Goal: Task Accomplishment & Management: Use online tool/utility

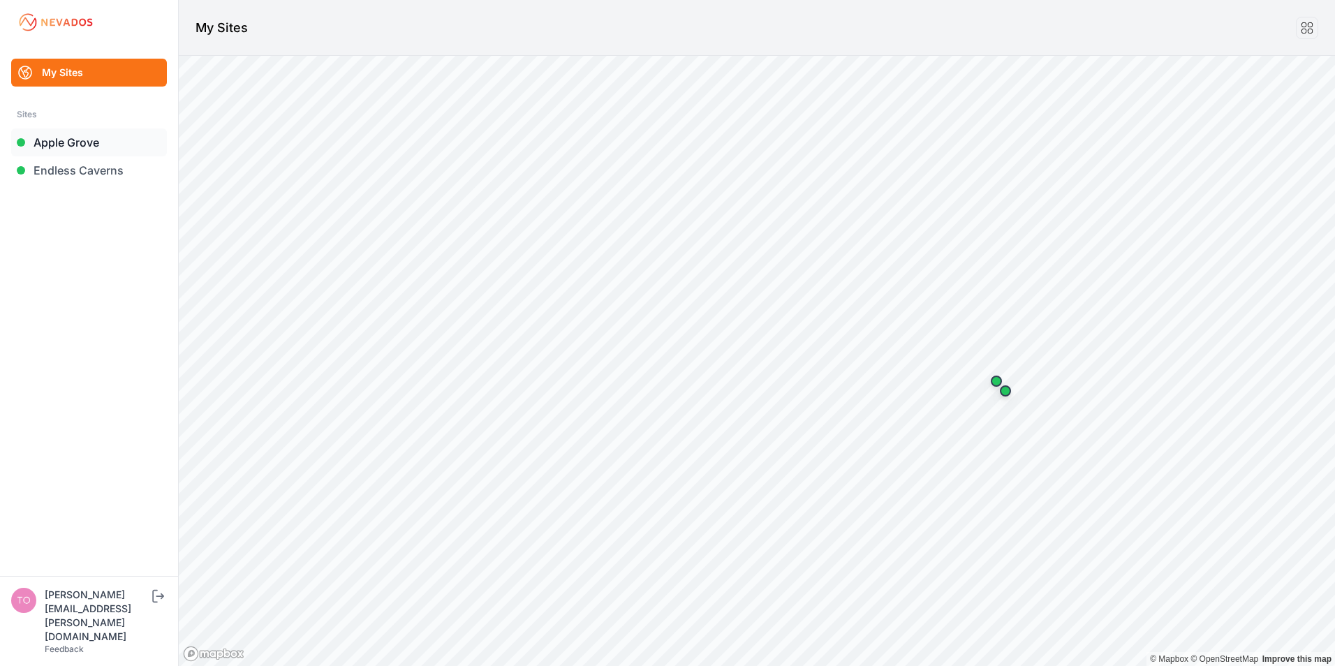
click at [77, 142] on link "Apple Grove" at bounding box center [89, 142] width 156 height 28
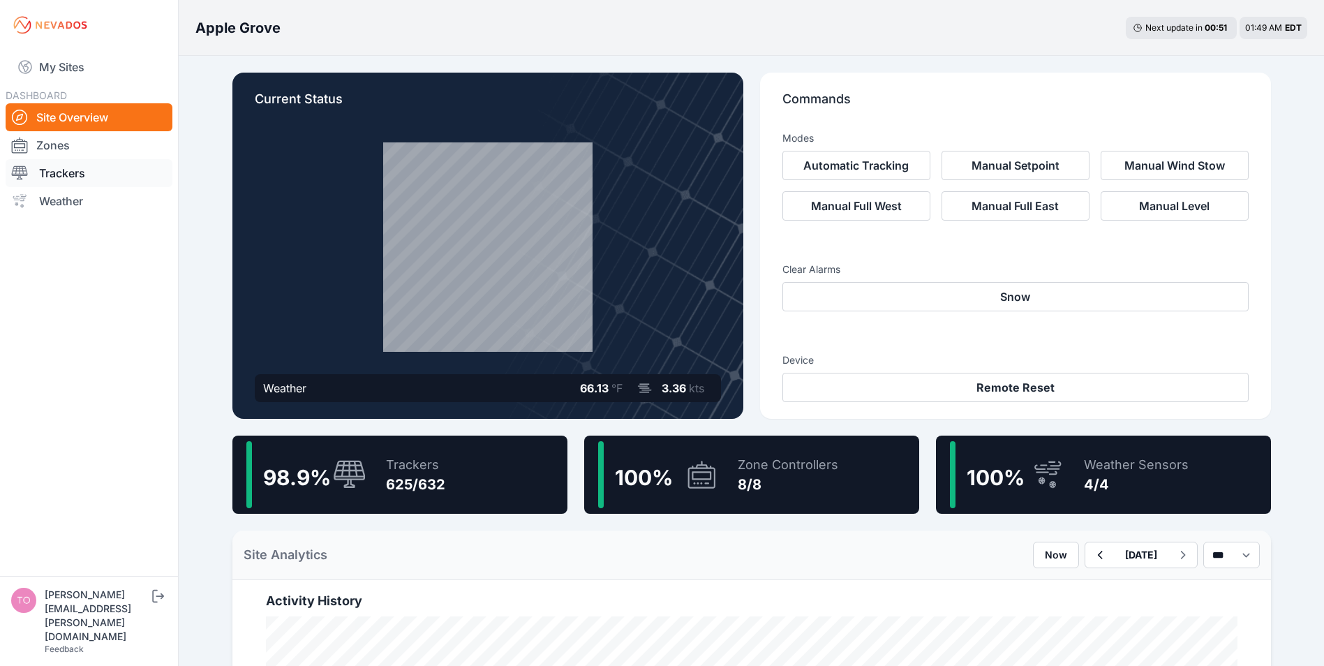
click at [68, 181] on link "Trackers" at bounding box center [89, 173] width 167 height 28
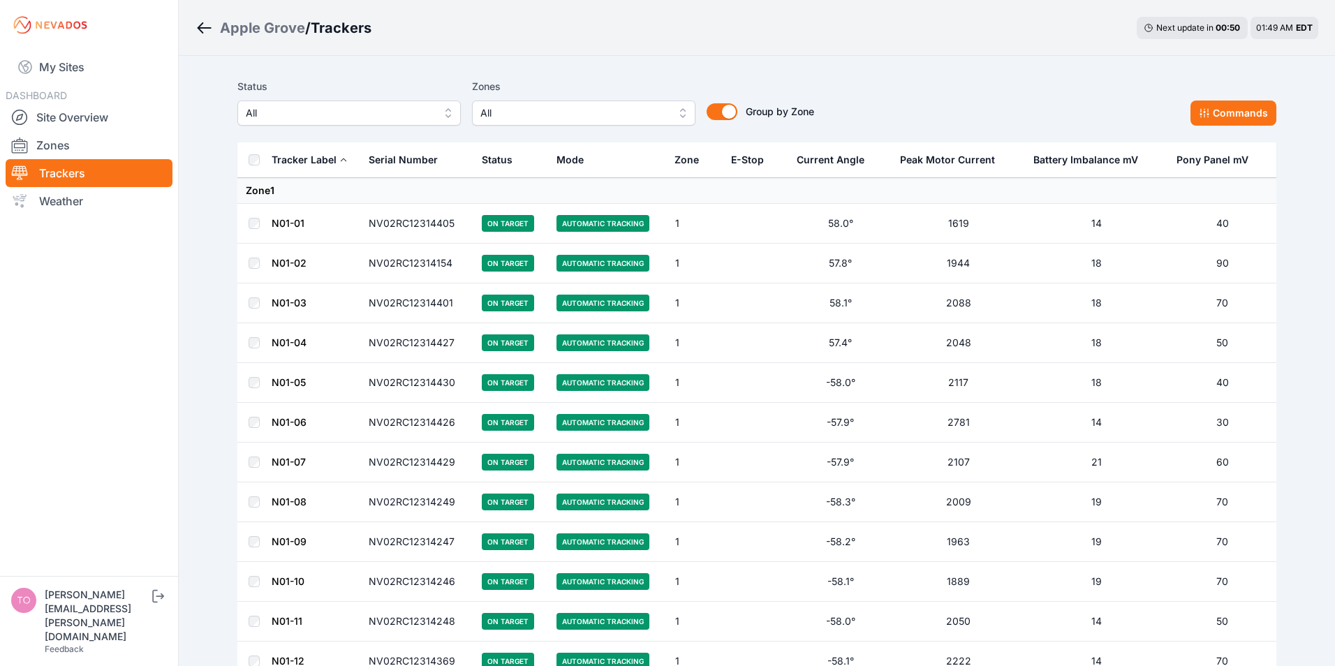
click at [381, 121] on span "All" at bounding box center [339, 113] width 187 height 17
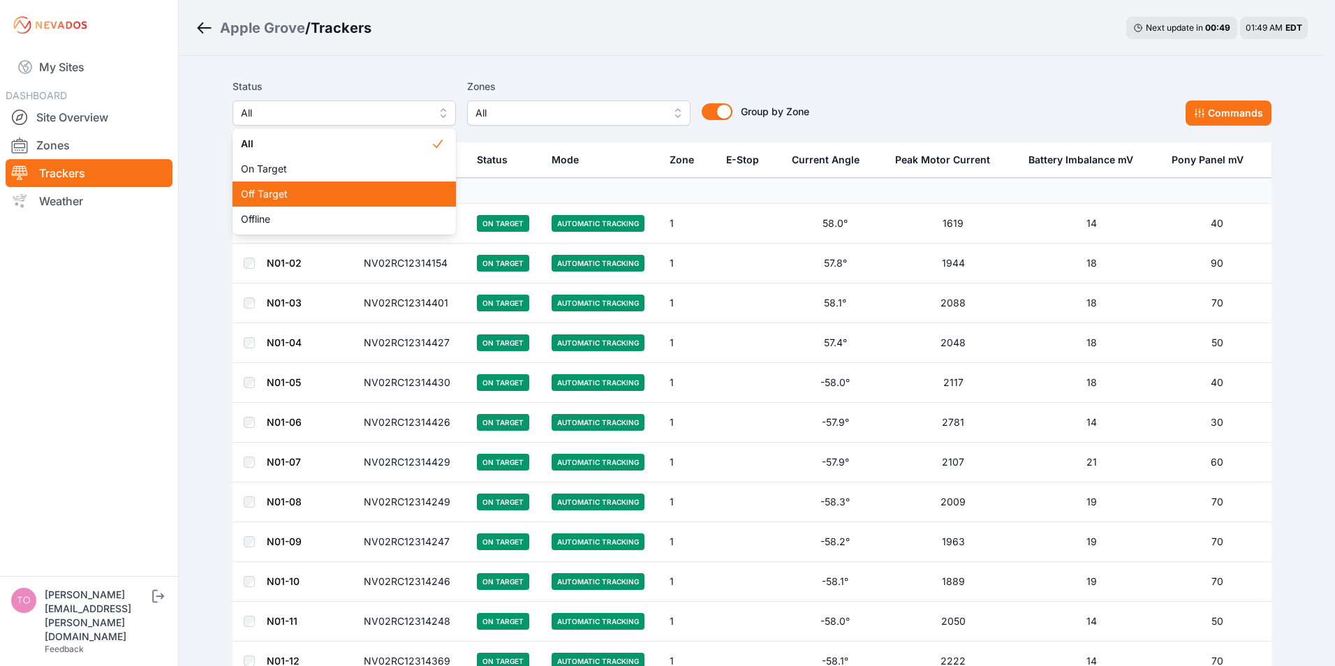
click at [309, 193] on span "Off Target" at bounding box center [336, 194] width 190 height 14
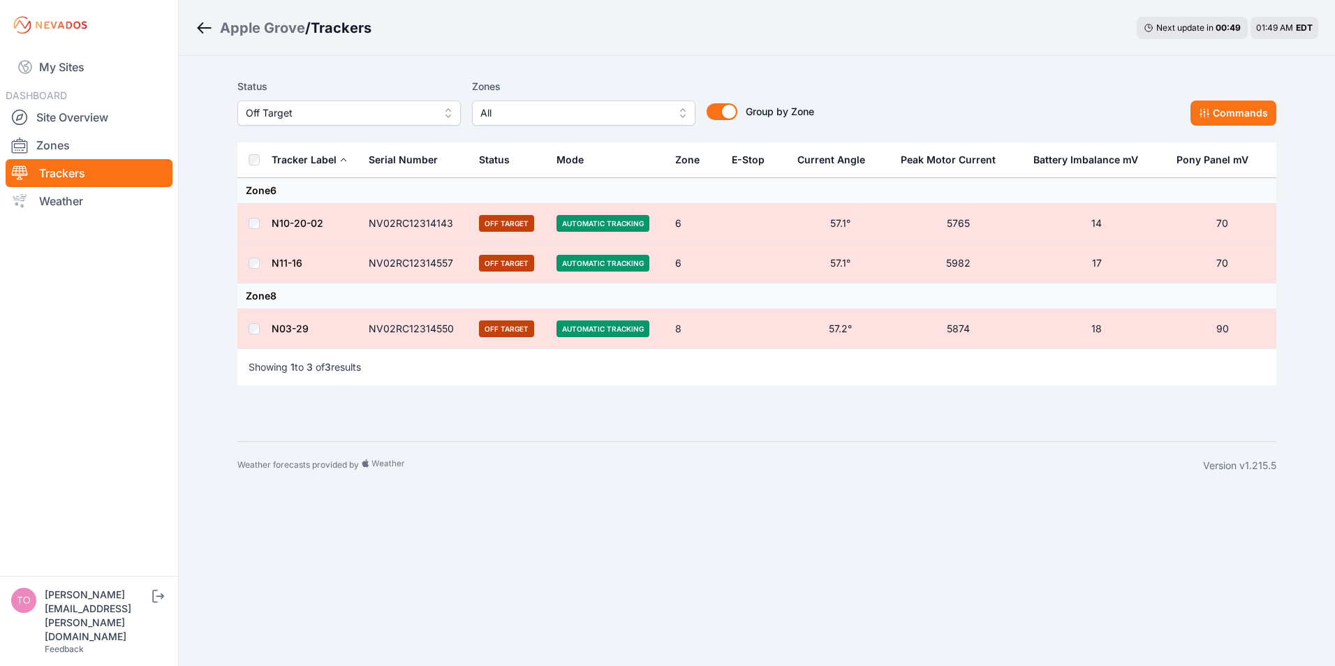
click at [260, 163] on th at bounding box center [254, 160] width 34 height 36
click at [1259, 112] on button "Commands" at bounding box center [1233, 113] width 86 height 25
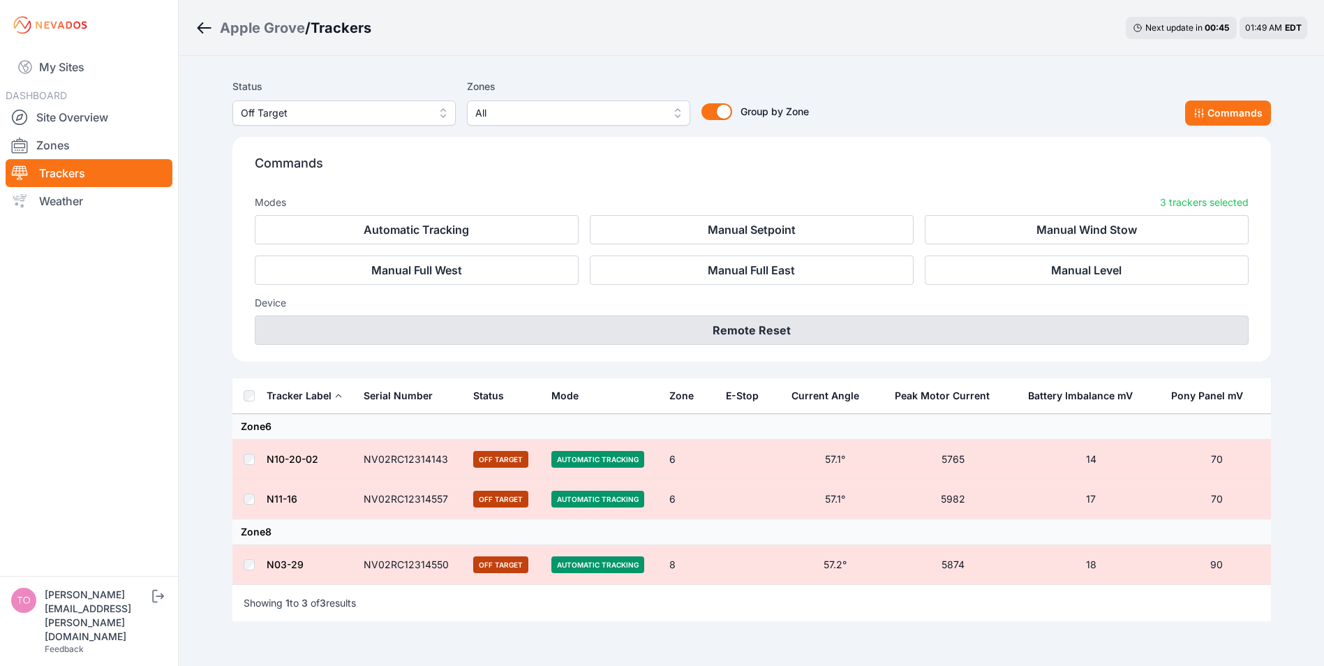
click at [742, 329] on button "Remote Reset" at bounding box center [752, 330] width 994 height 29
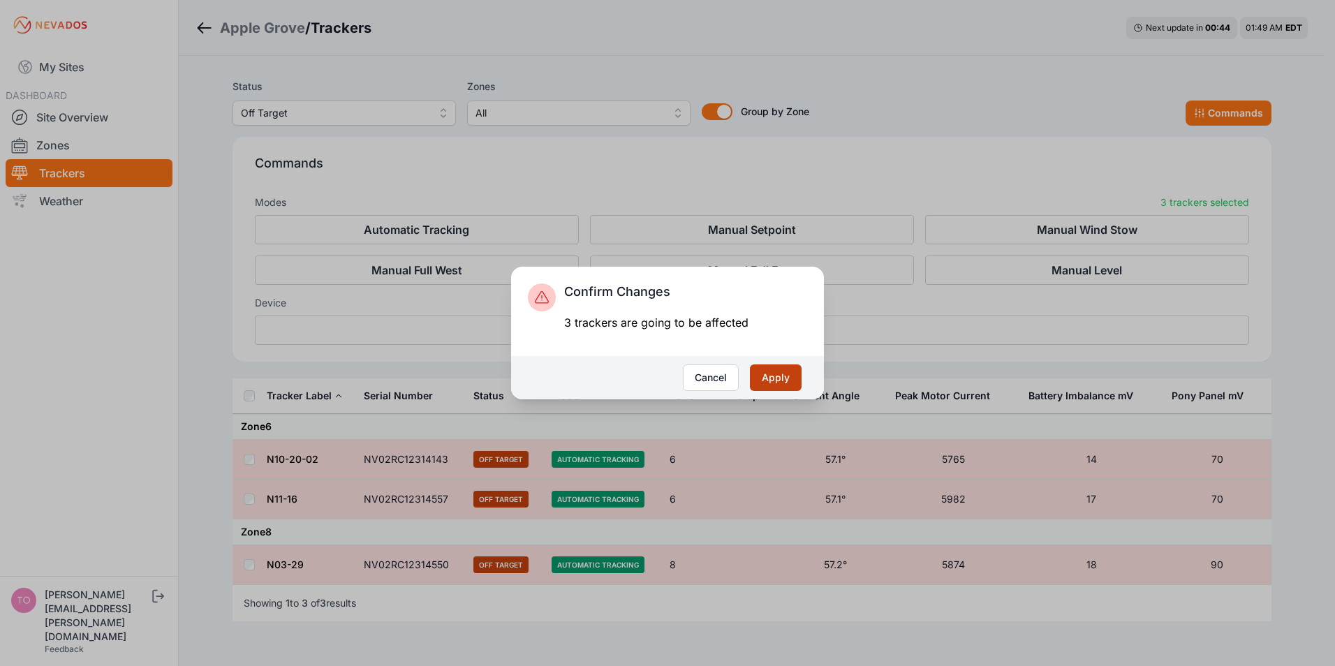
click at [775, 374] on button "Apply" at bounding box center [776, 377] width 52 height 27
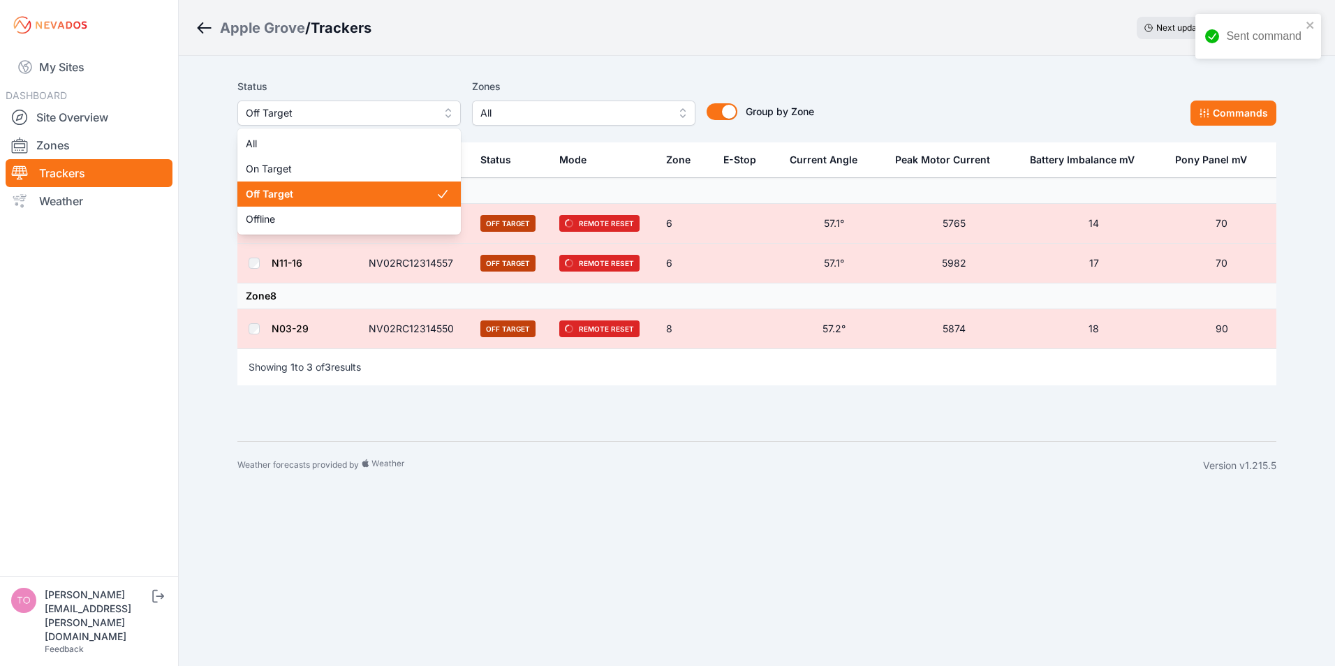
click at [348, 117] on span "Off Target" at bounding box center [339, 113] width 187 height 17
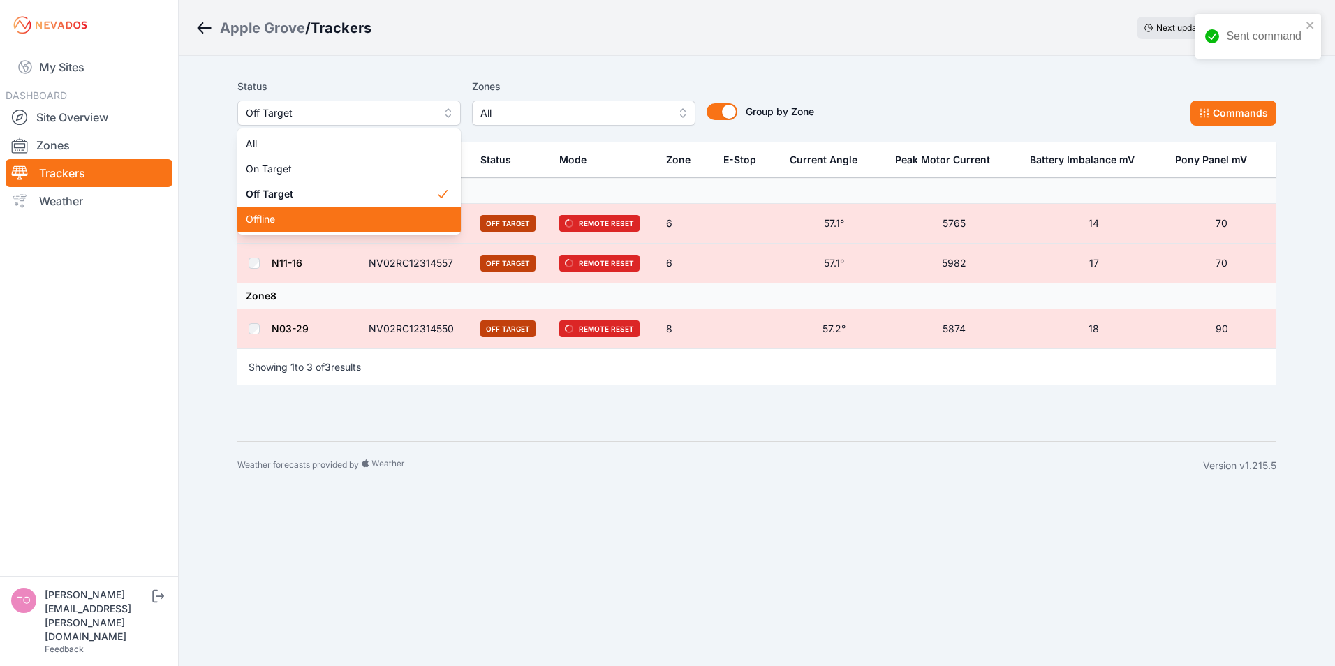
click at [298, 218] on span "Offline" at bounding box center [341, 219] width 190 height 14
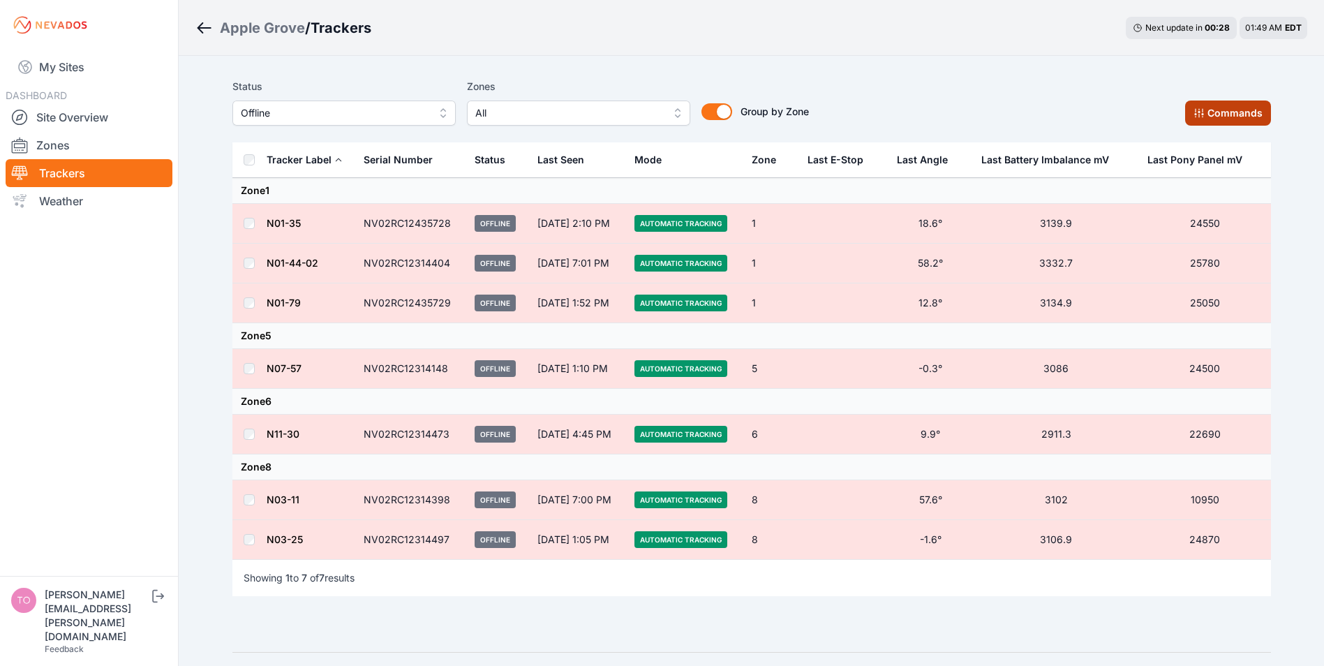
click at [1209, 106] on button "Commands" at bounding box center [1229, 113] width 86 height 25
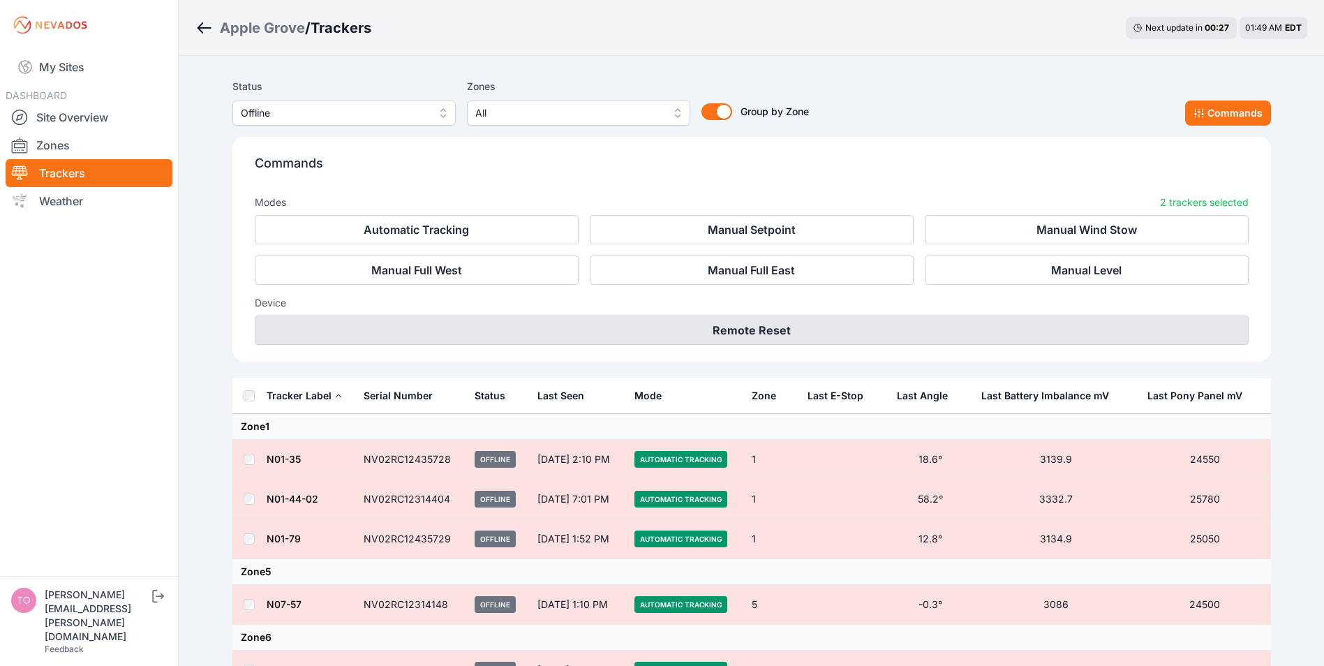
click at [716, 327] on button "Remote Reset" at bounding box center [752, 330] width 994 height 29
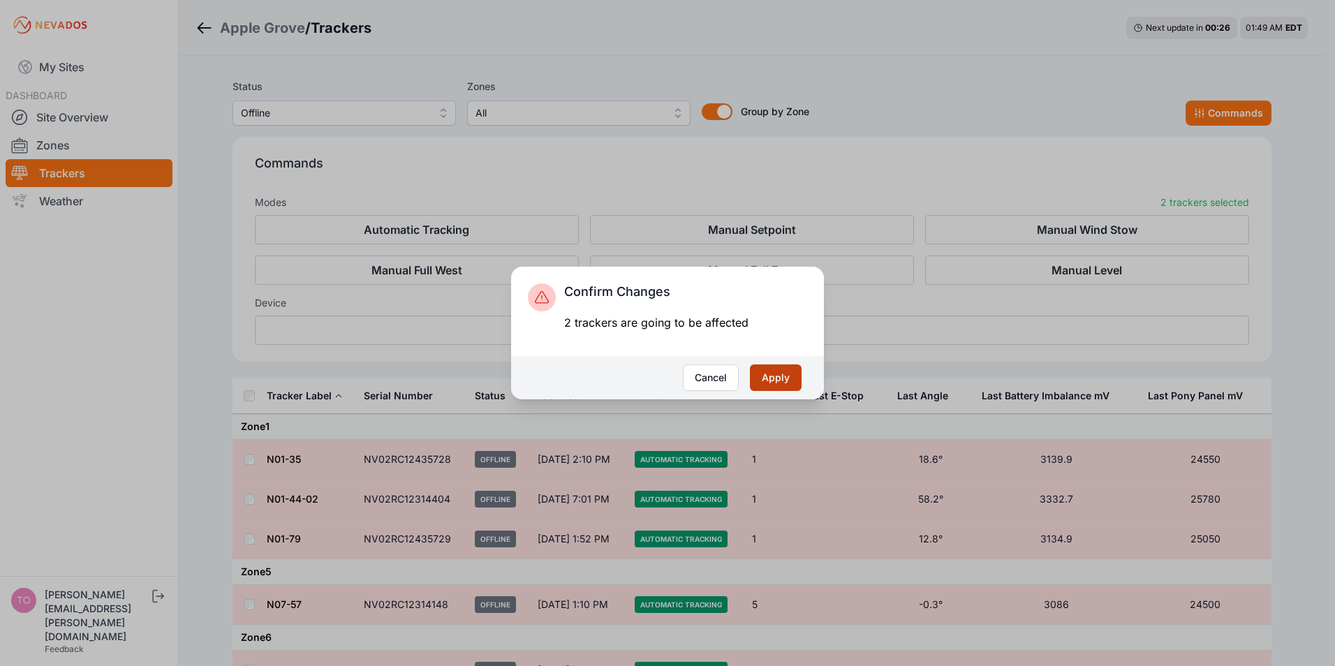
click at [772, 379] on button "Apply" at bounding box center [776, 377] width 52 height 27
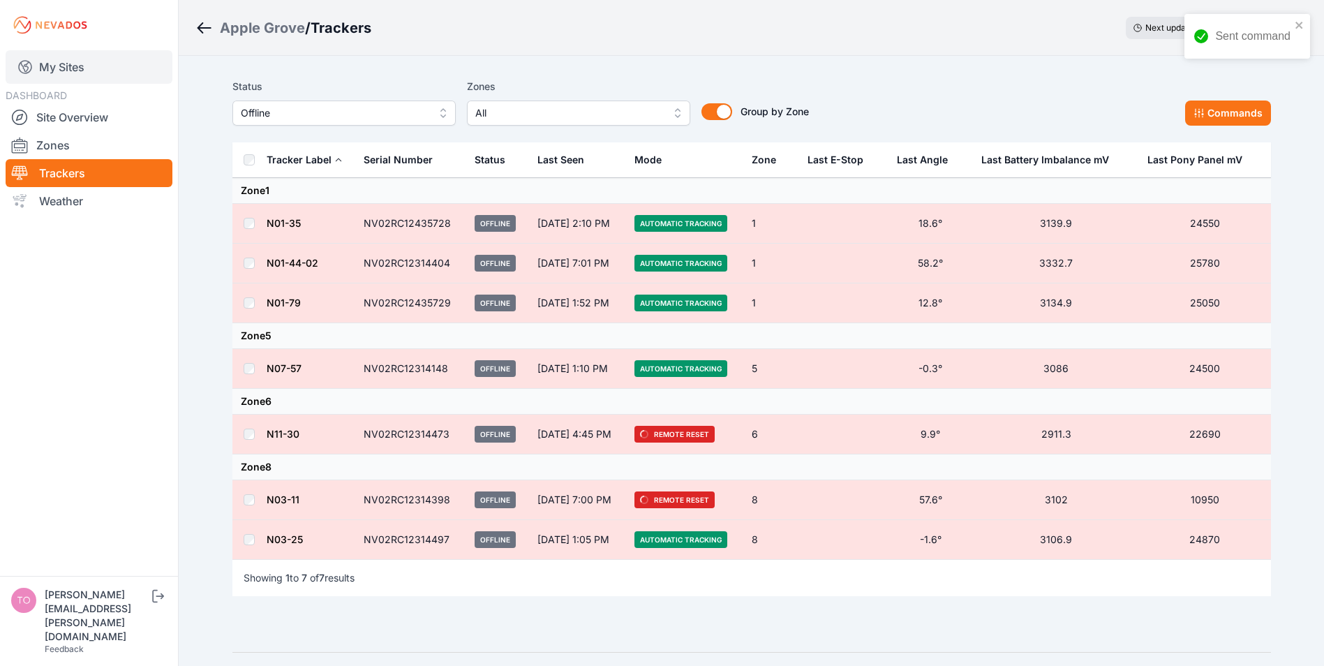
click at [58, 70] on link "My Sites" at bounding box center [89, 67] width 167 height 34
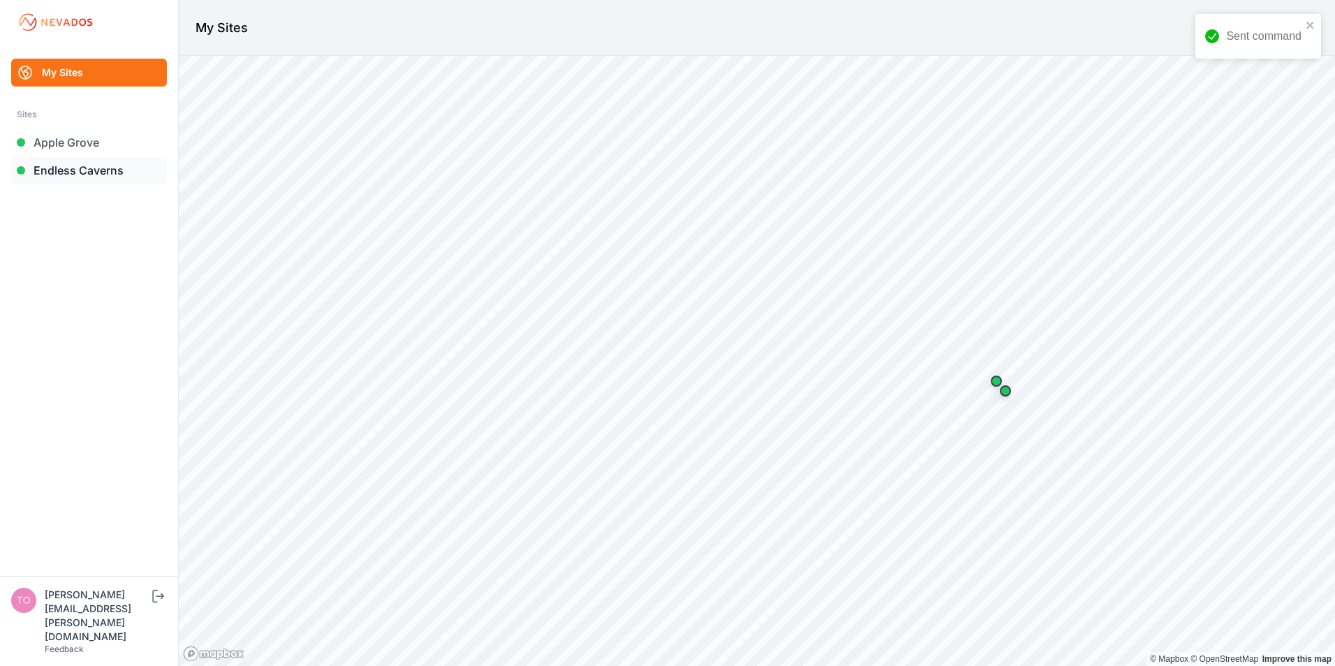
click at [73, 168] on link "Endless Caverns" at bounding box center [89, 170] width 156 height 28
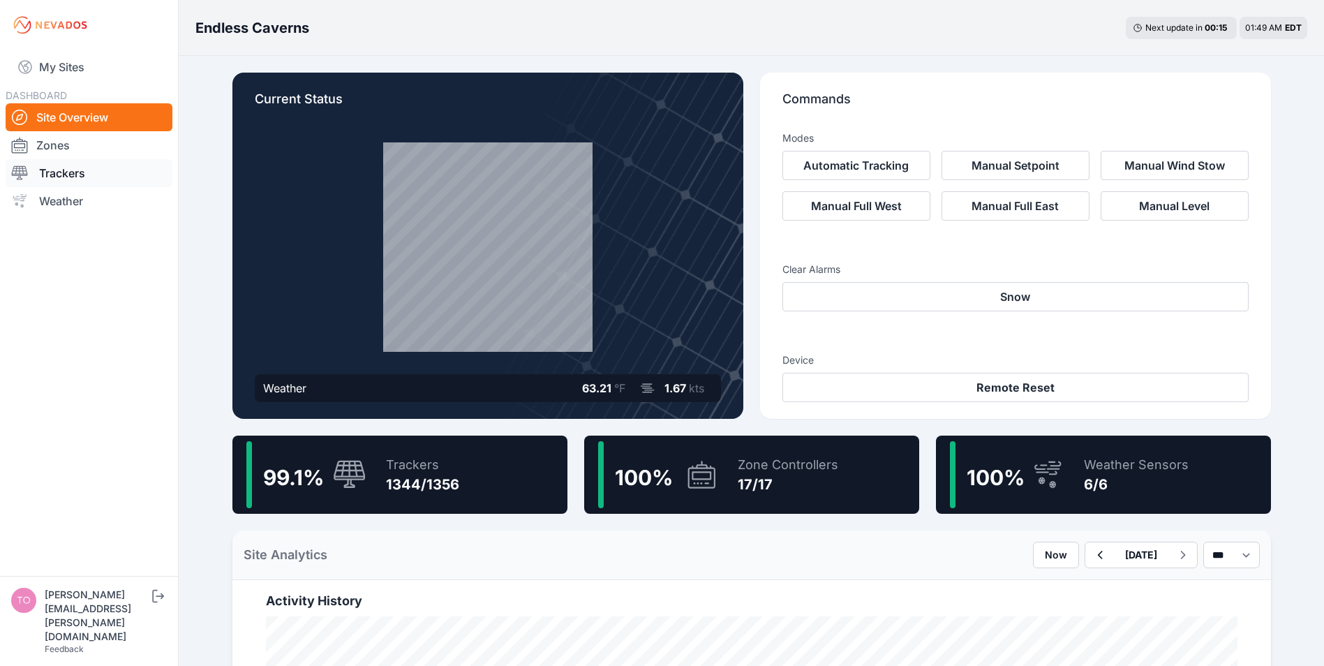
click at [63, 172] on link "Trackers" at bounding box center [89, 173] width 167 height 28
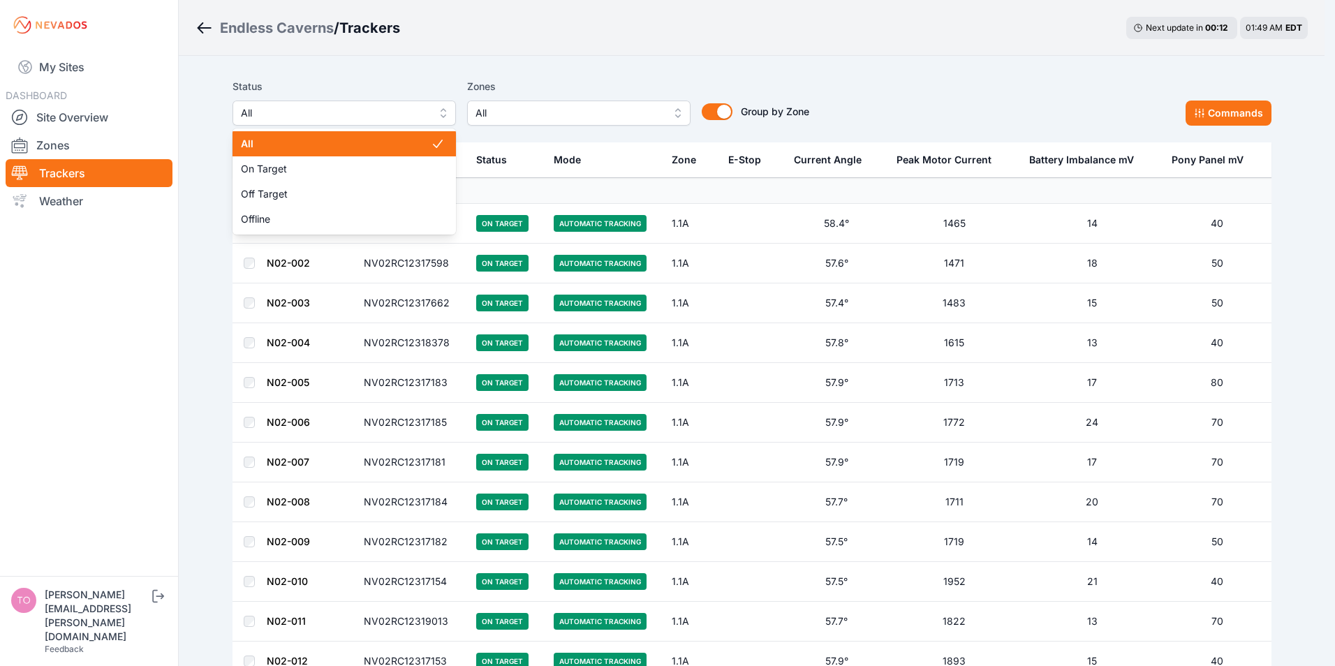
click at [353, 117] on span "All" at bounding box center [334, 113] width 187 height 17
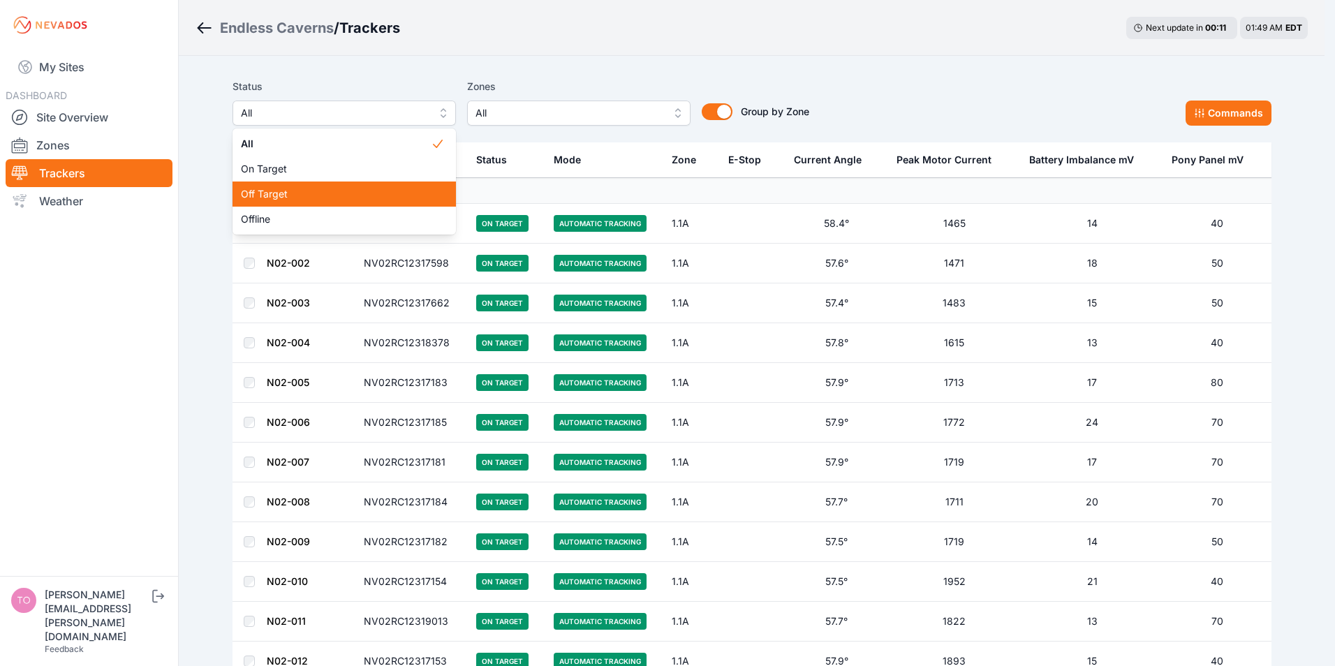
click at [283, 193] on span "Off Target" at bounding box center [336, 194] width 190 height 14
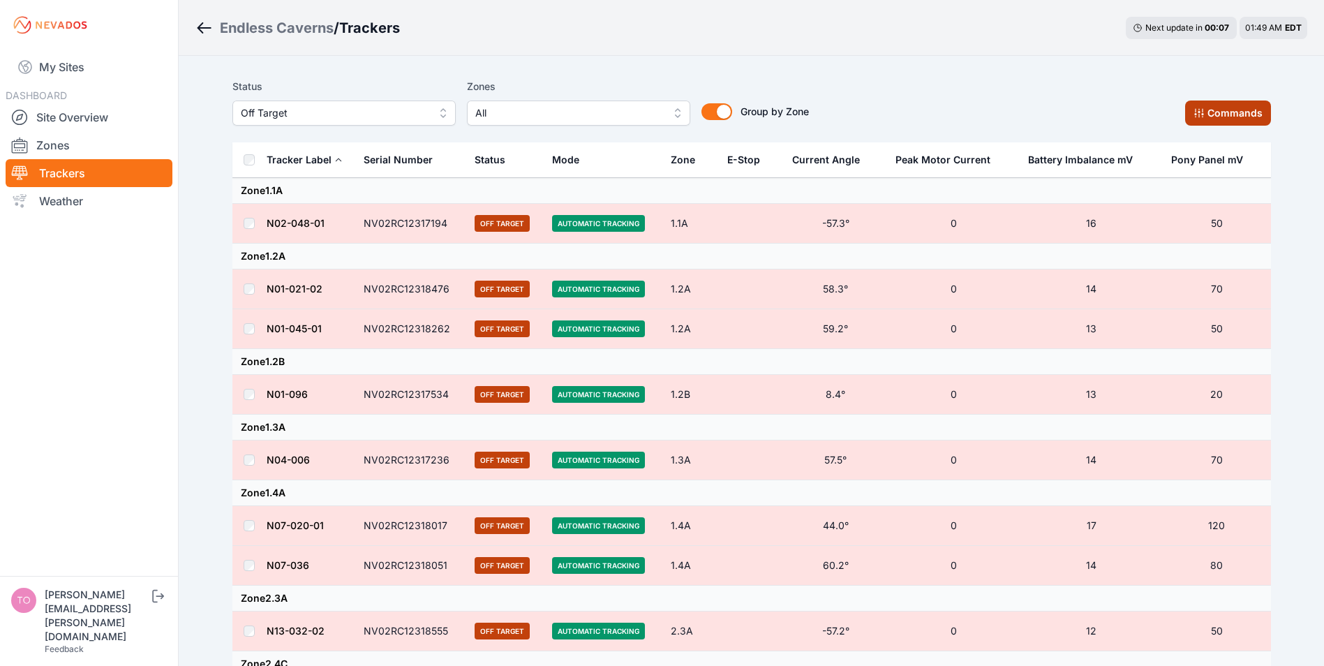
click at [1210, 106] on button "Commands" at bounding box center [1229, 113] width 86 height 25
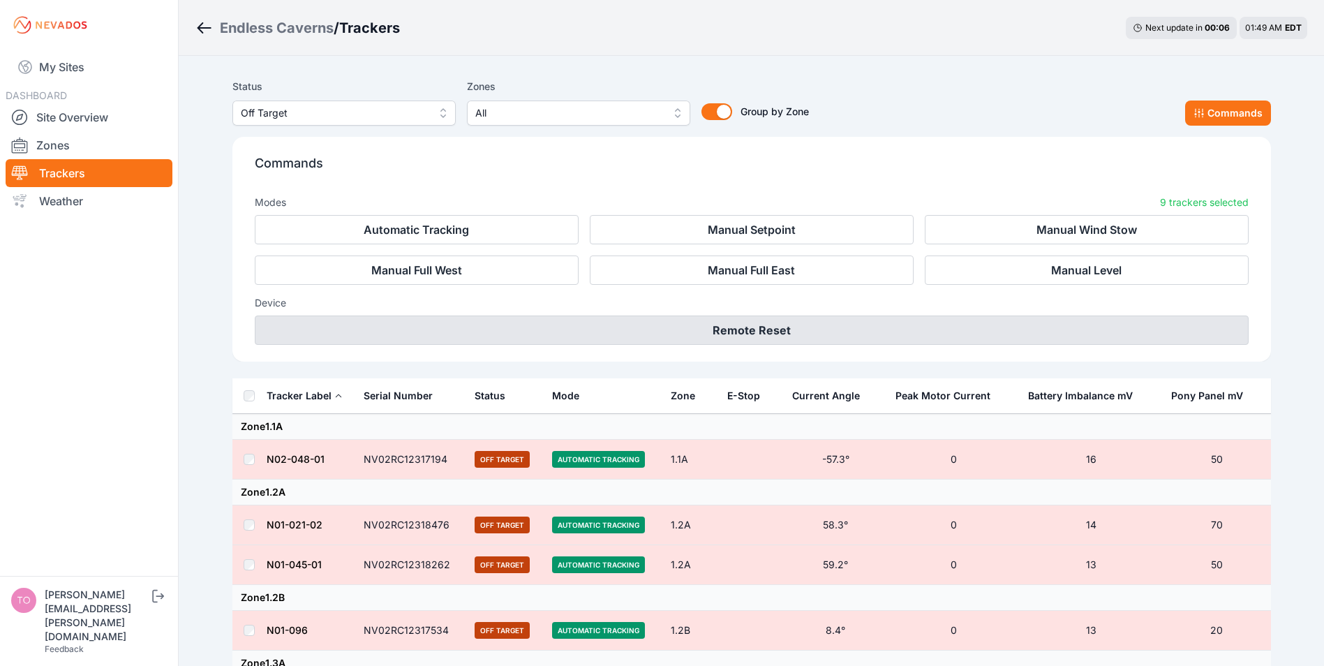
click at [737, 327] on button "Remote Reset" at bounding box center [752, 330] width 994 height 29
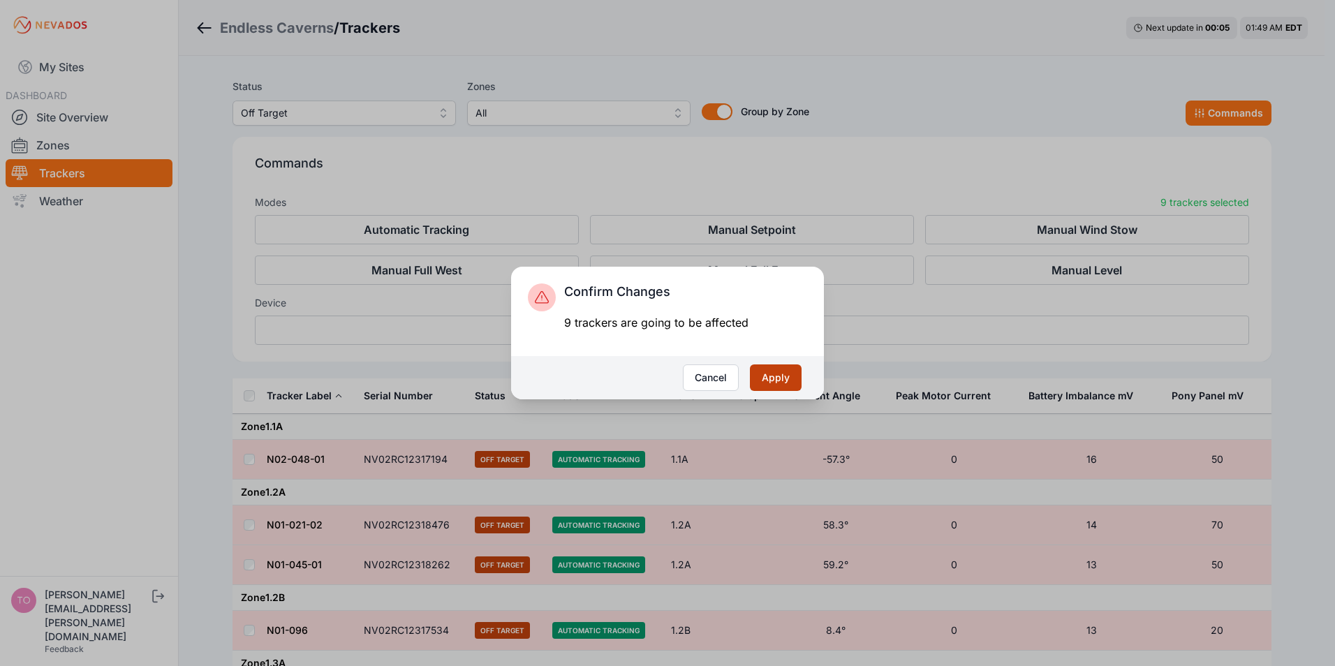
click at [779, 378] on button "Apply" at bounding box center [776, 377] width 52 height 27
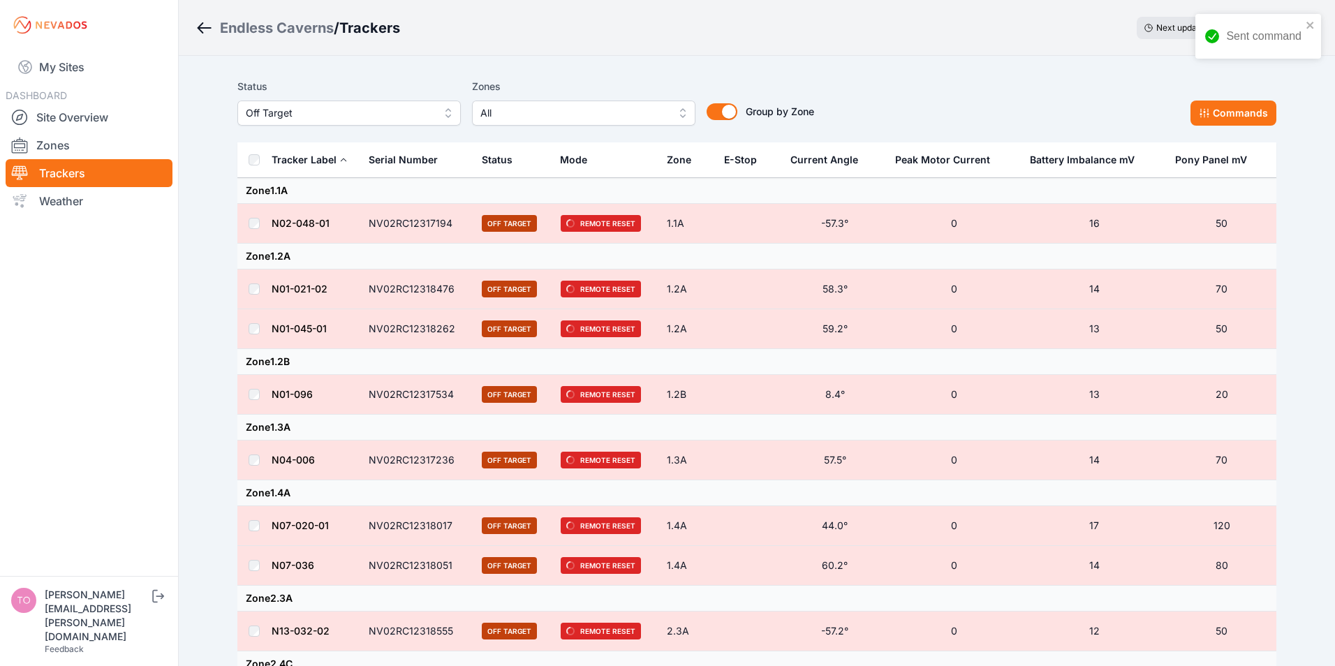
click at [316, 110] on span "Off Target" at bounding box center [339, 113] width 187 height 17
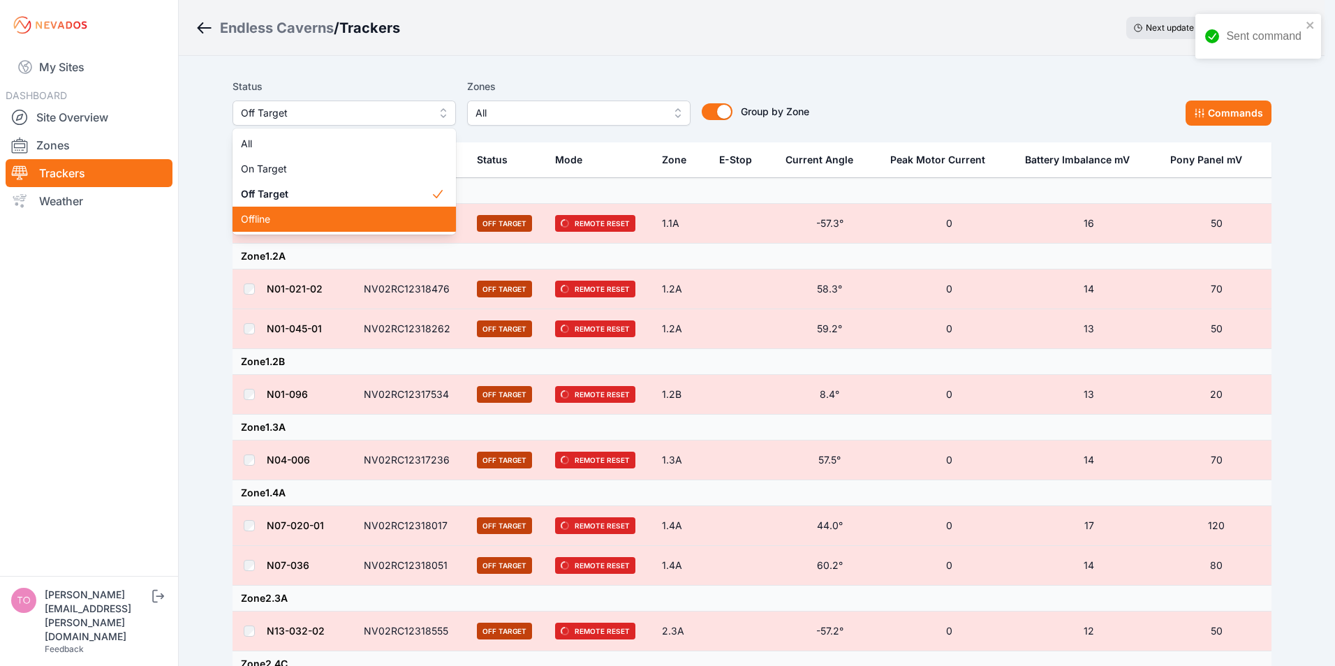
click at [267, 218] on span "Offline" at bounding box center [336, 219] width 190 height 14
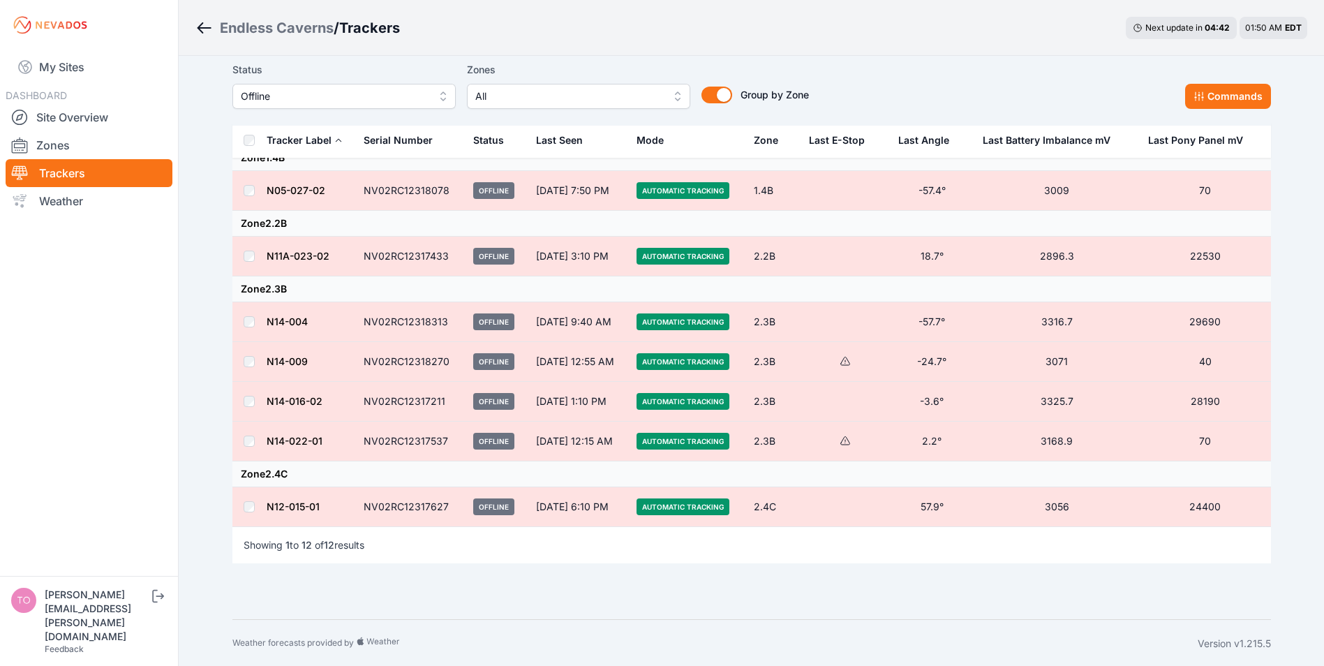
scroll to position [337, 0]
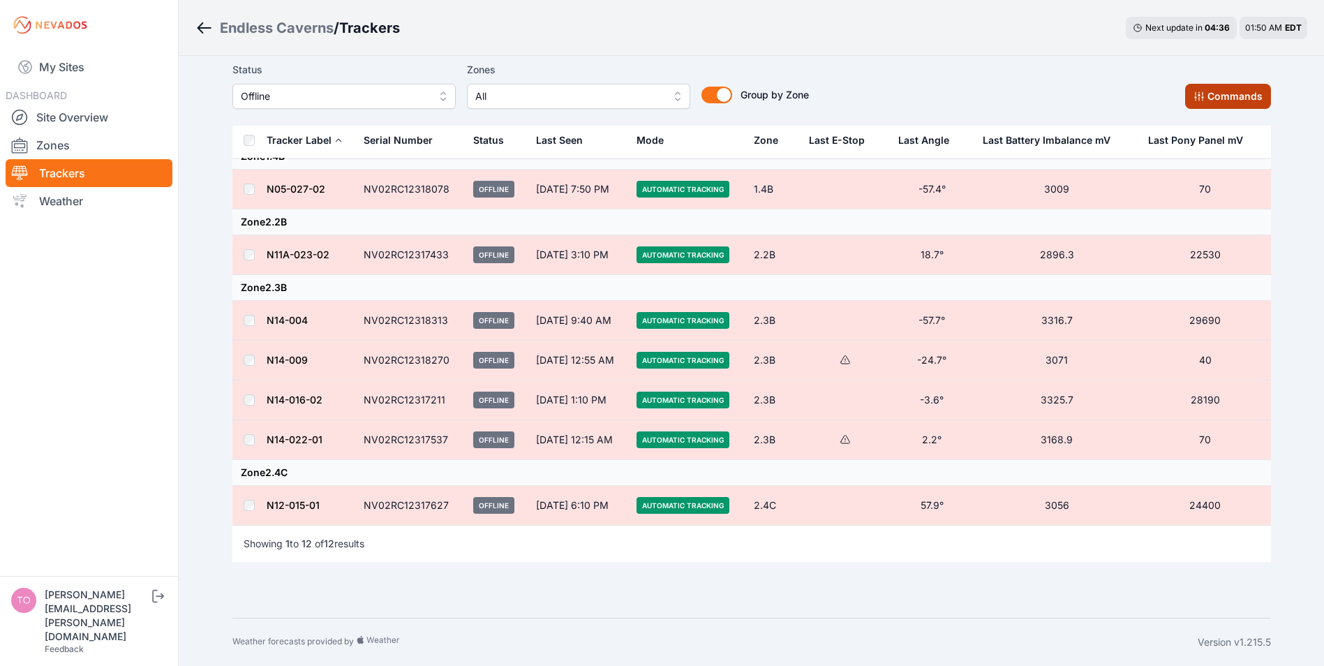
click at [1202, 98] on icon at bounding box center [1199, 96] width 11 height 11
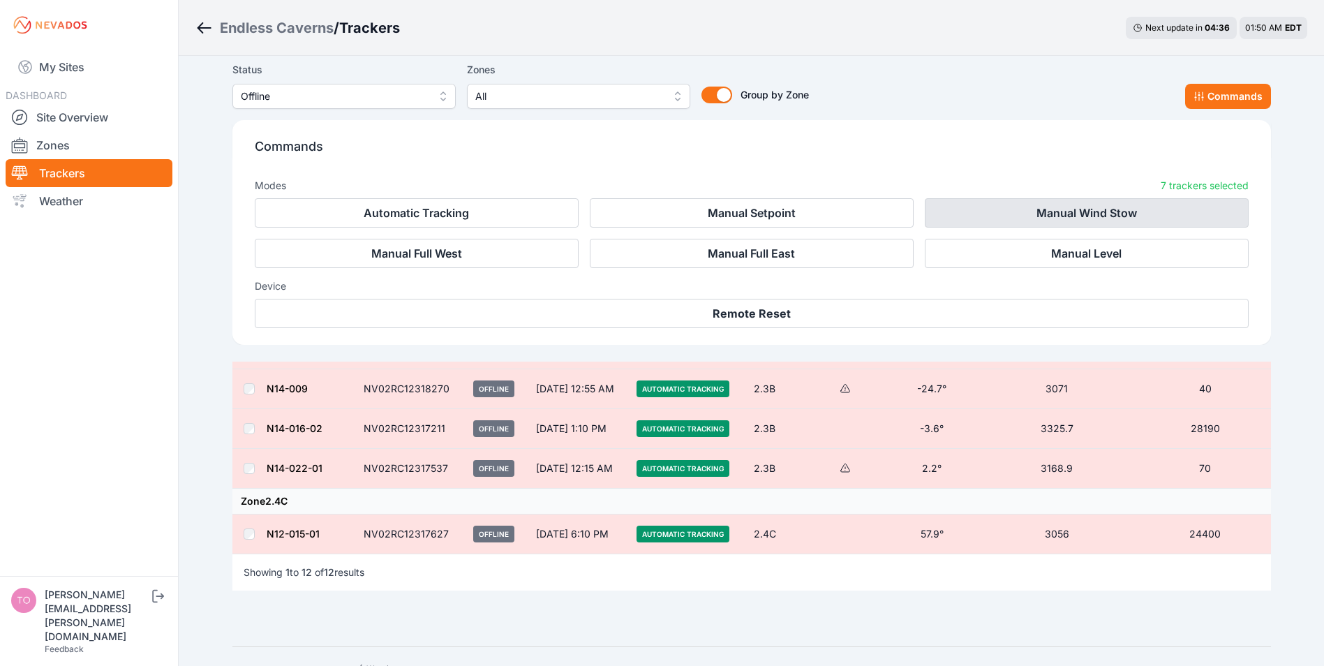
scroll to position [573, 0]
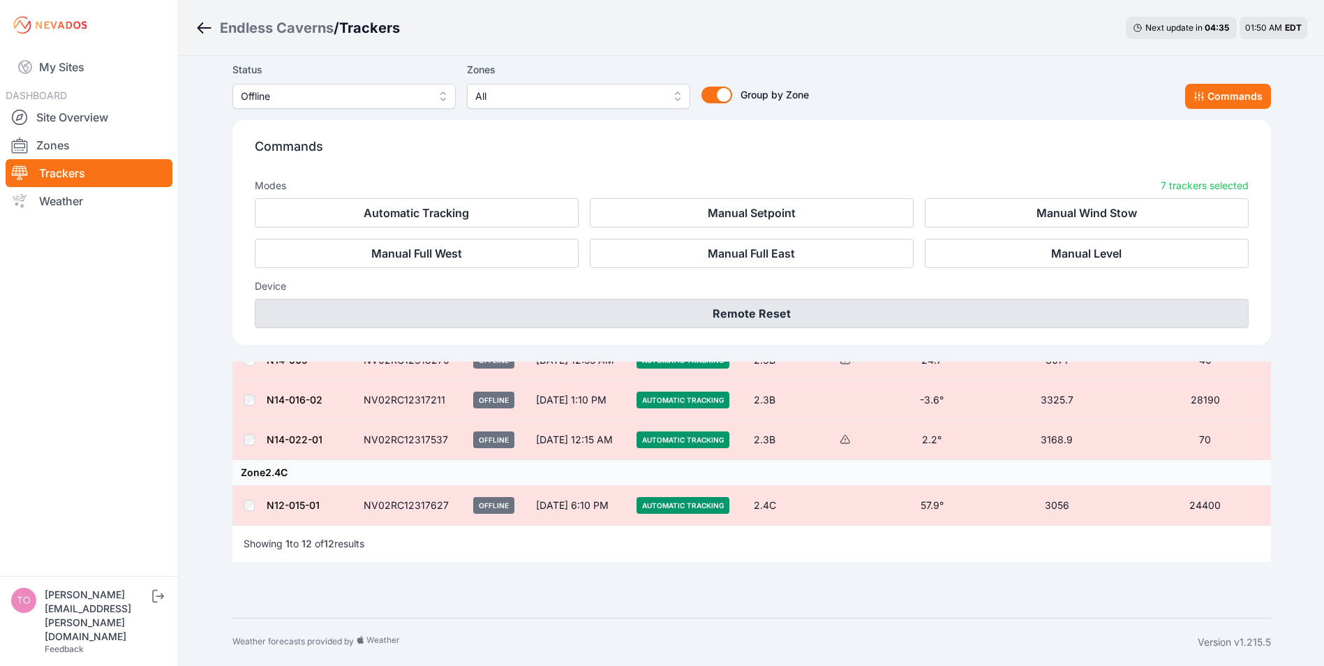
click at [745, 305] on button "Remote Reset" at bounding box center [752, 313] width 994 height 29
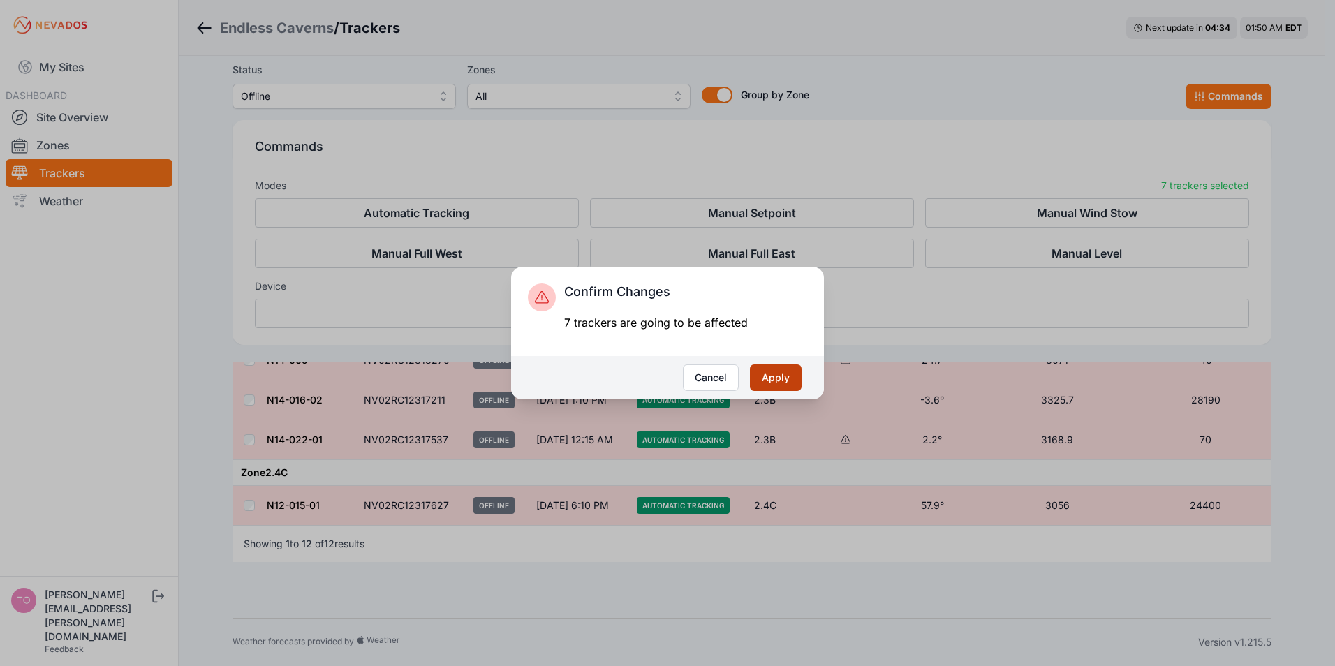
click at [774, 382] on button "Apply" at bounding box center [776, 377] width 52 height 27
